Goal: Submit feedback/report problem

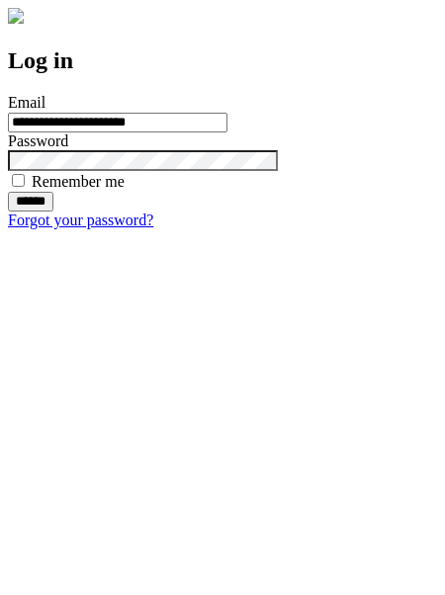
click at [53, 211] on input "******" at bounding box center [30, 202] width 45 height 20
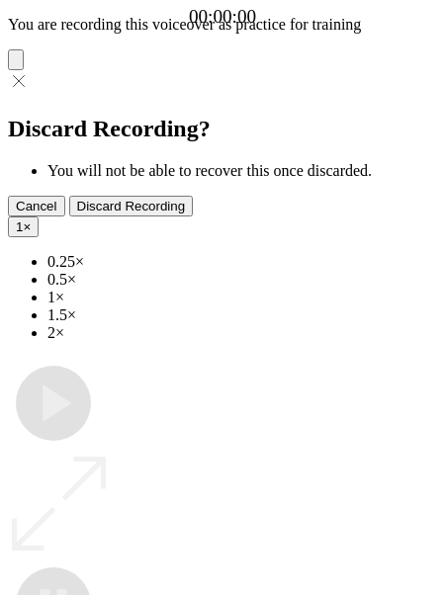
type input "**********"
